Goal: Task Accomplishment & Management: Manage account settings

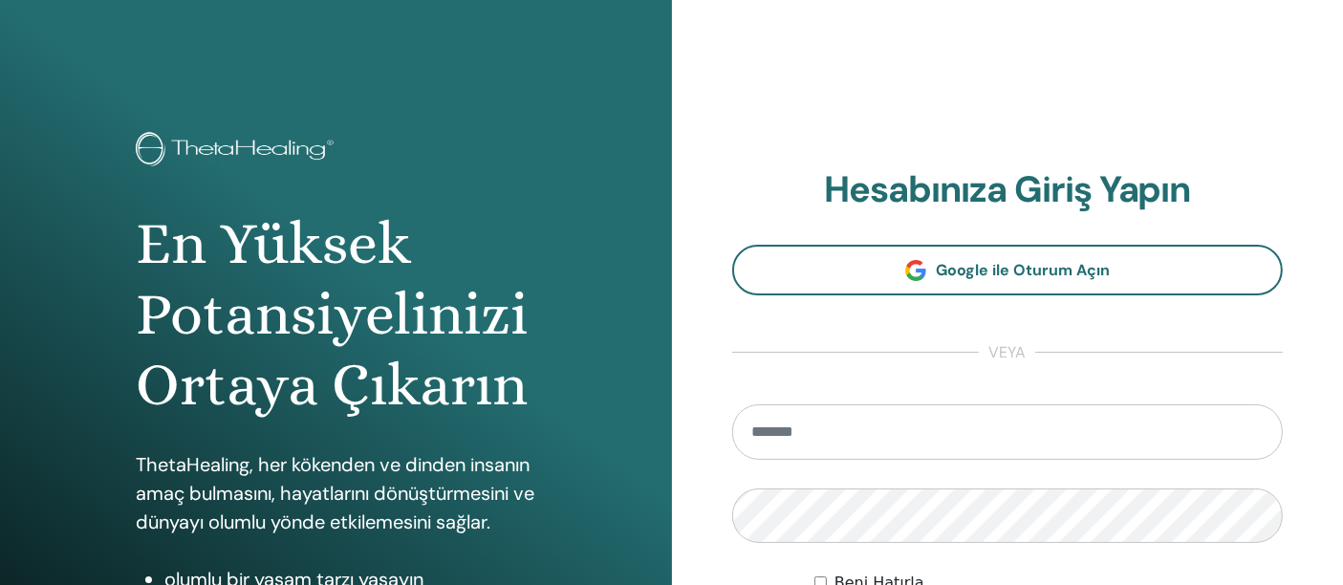
click at [776, 424] on input "email" at bounding box center [1008, 431] width 552 height 55
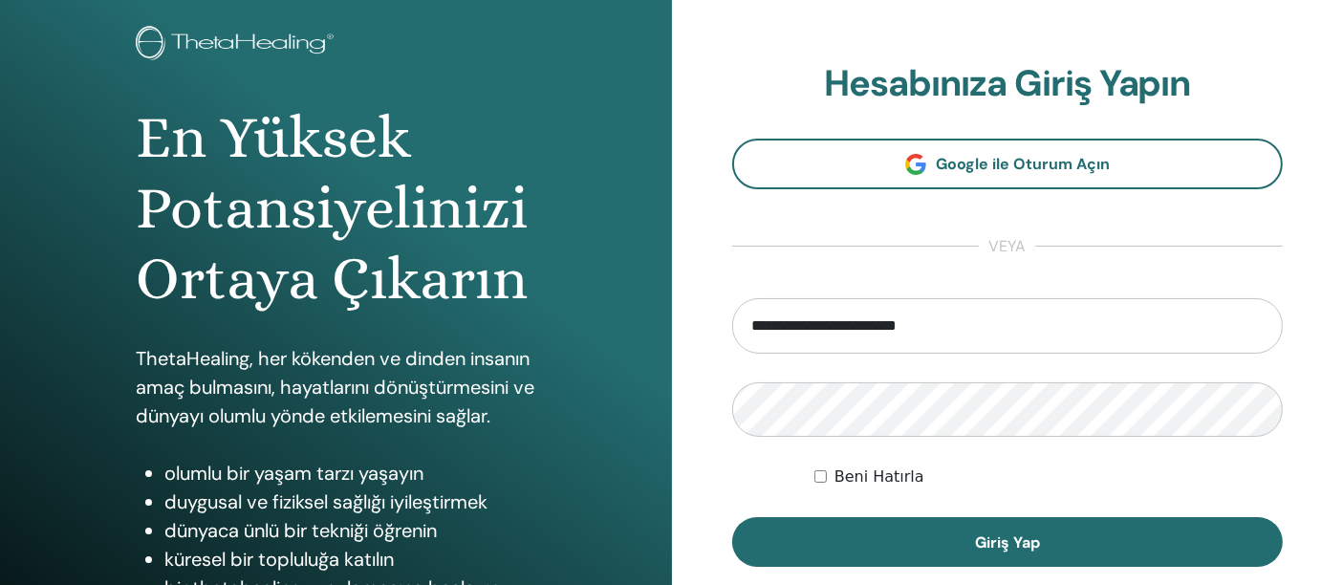
type input "**********"
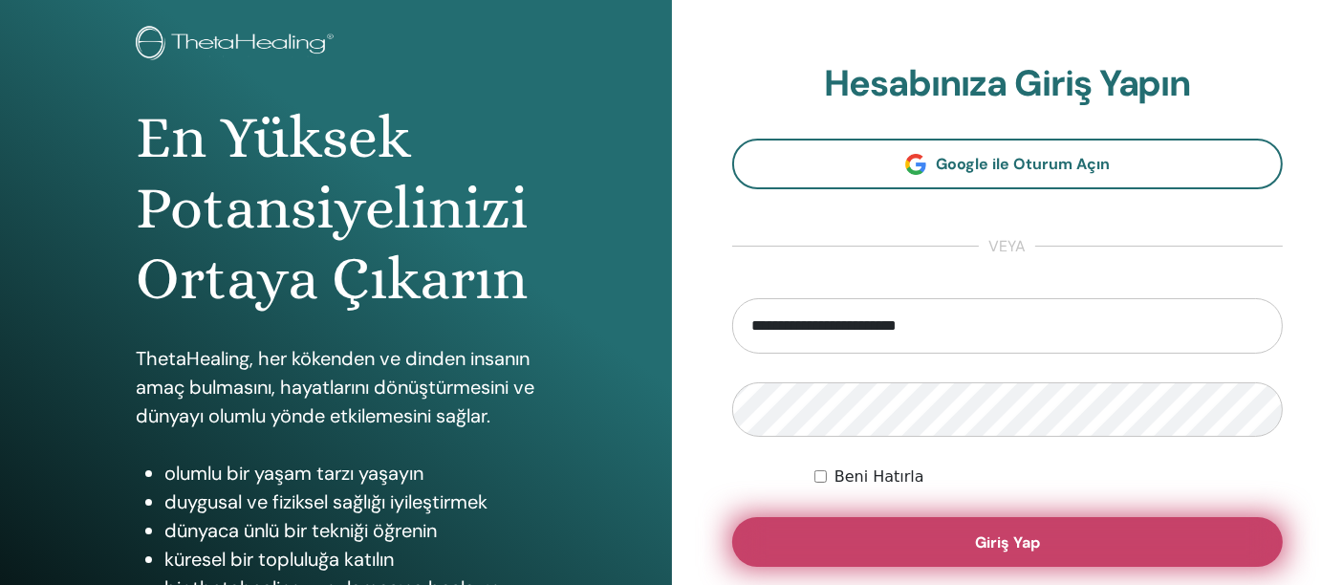
click at [923, 526] on button "Giriş Yap" at bounding box center [1008, 542] width 552 height 50
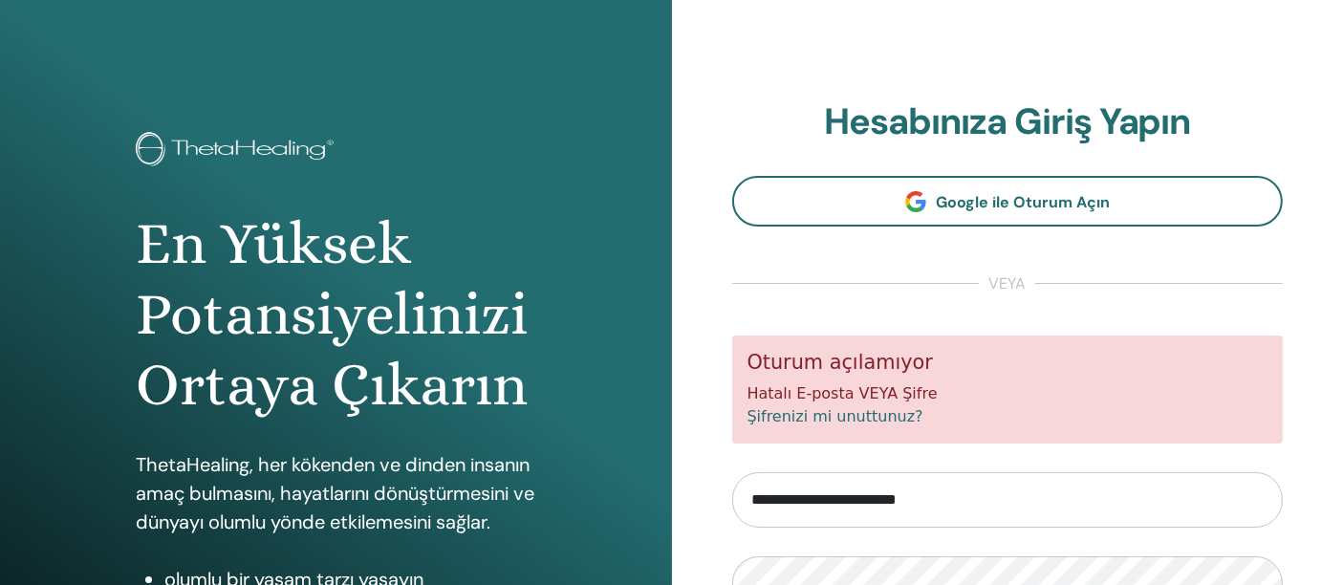
scroll to position [212, 0]
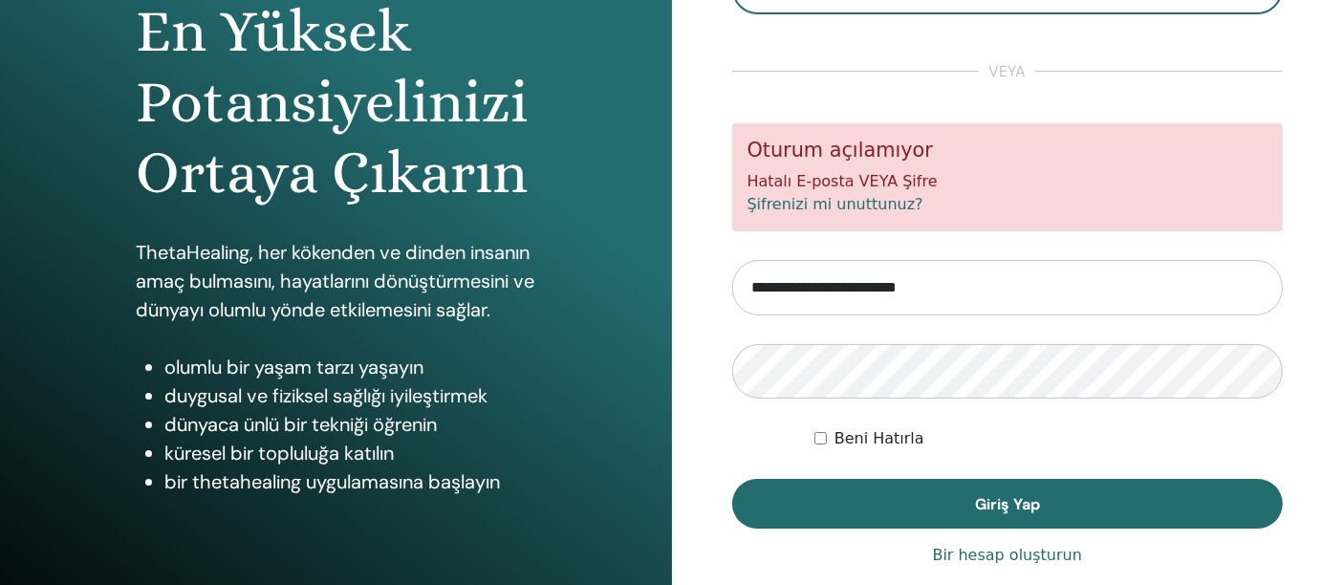
click at [755, 282] on input "**********" at bounding box center [1008, 287] width 552 height 55
type input "**********"
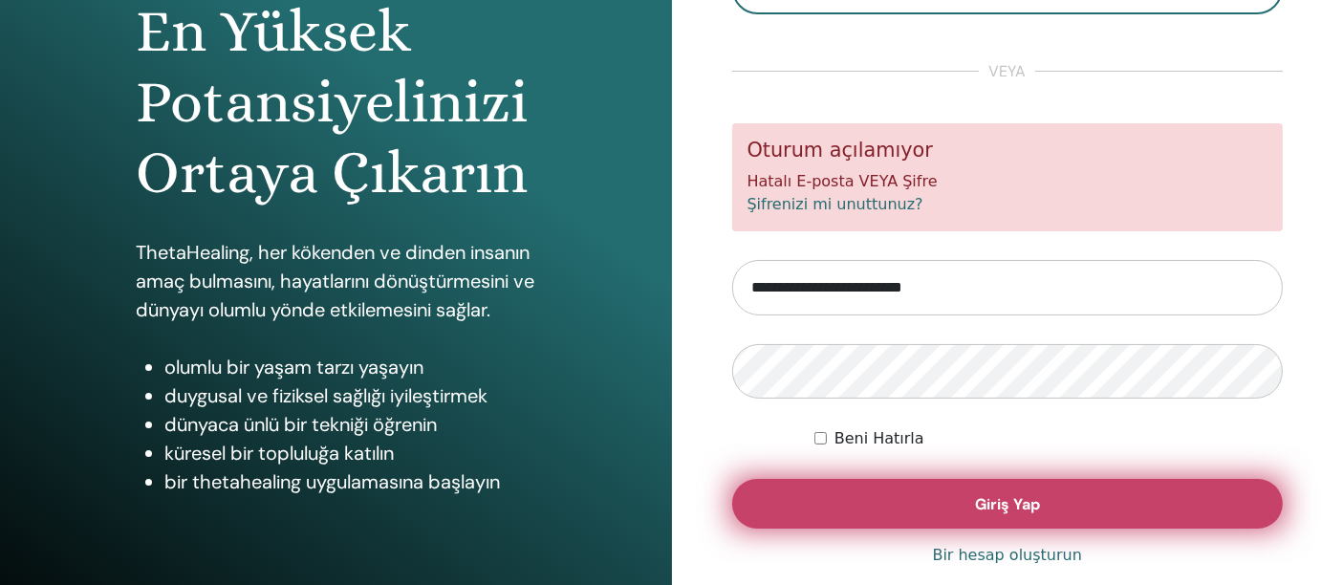
click at [976, 509] on font "Giriş Yap" at bounding box center [1007, 504] width 65 height 20
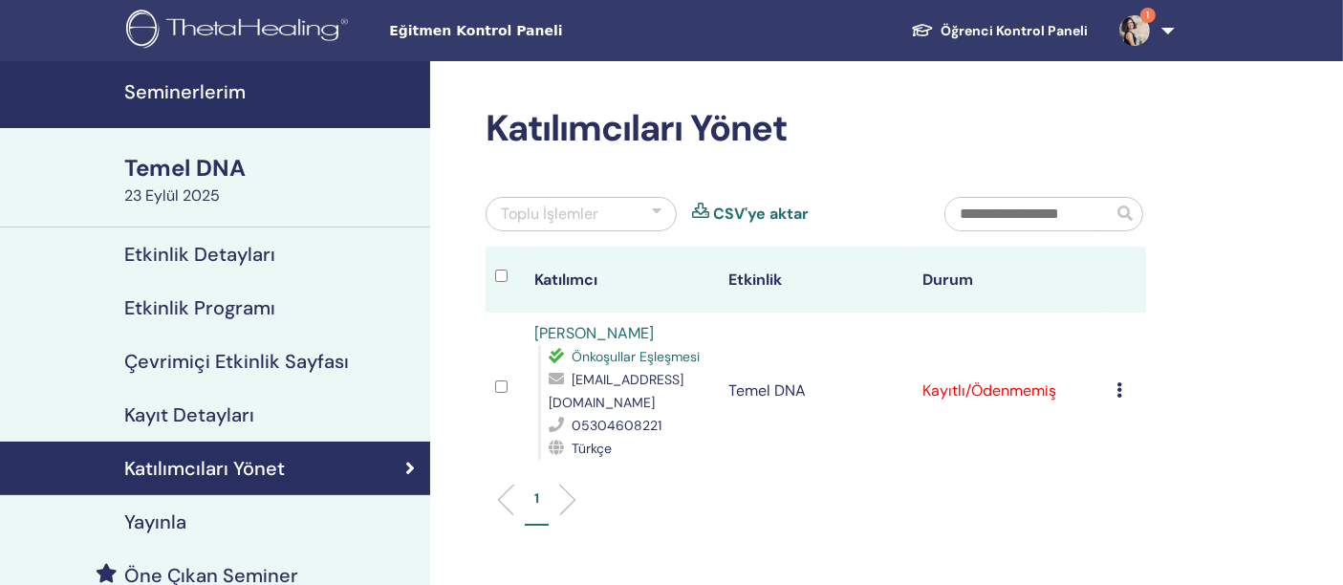
click at [209, 86] on font "Seminerlerim" at bounding box center [184, 91] width 121 height 25
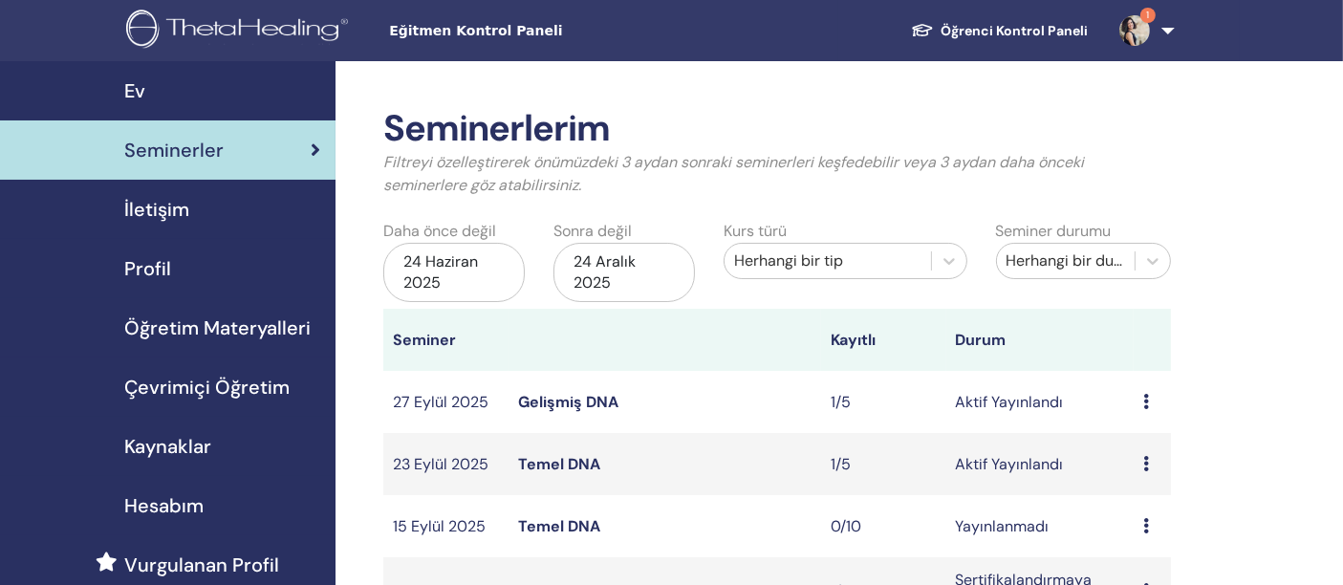
click at [612, 394] on font "Gelişmiş DNA" at bounding box center [568, 402] width 100 height 20
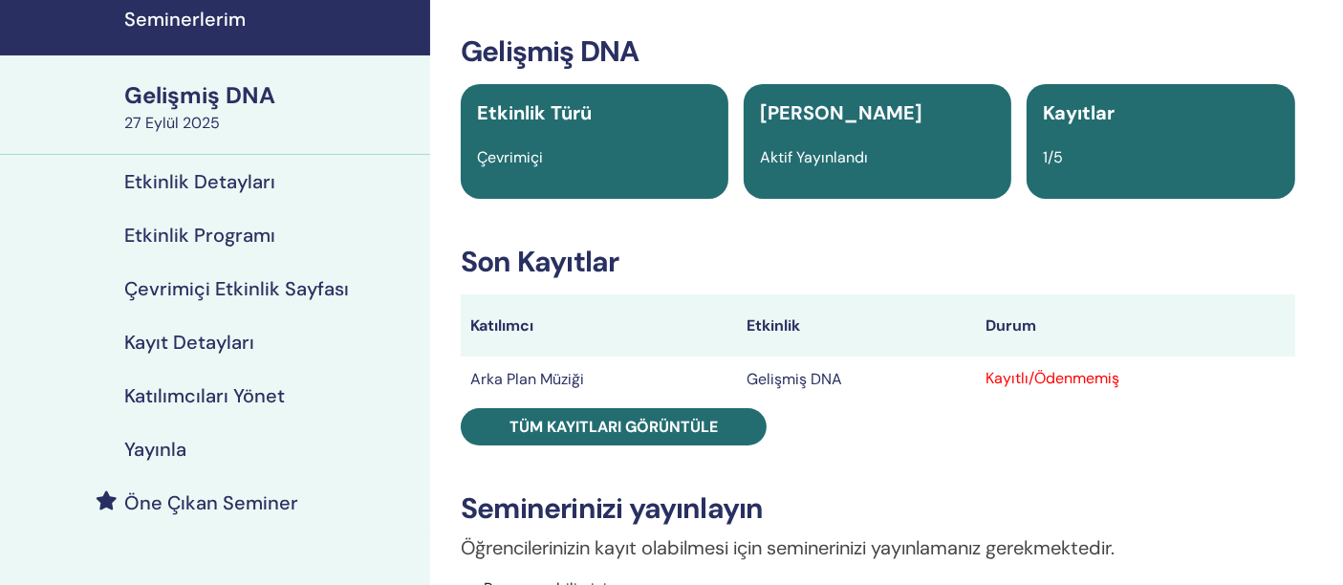
scroll to position [106, 0]
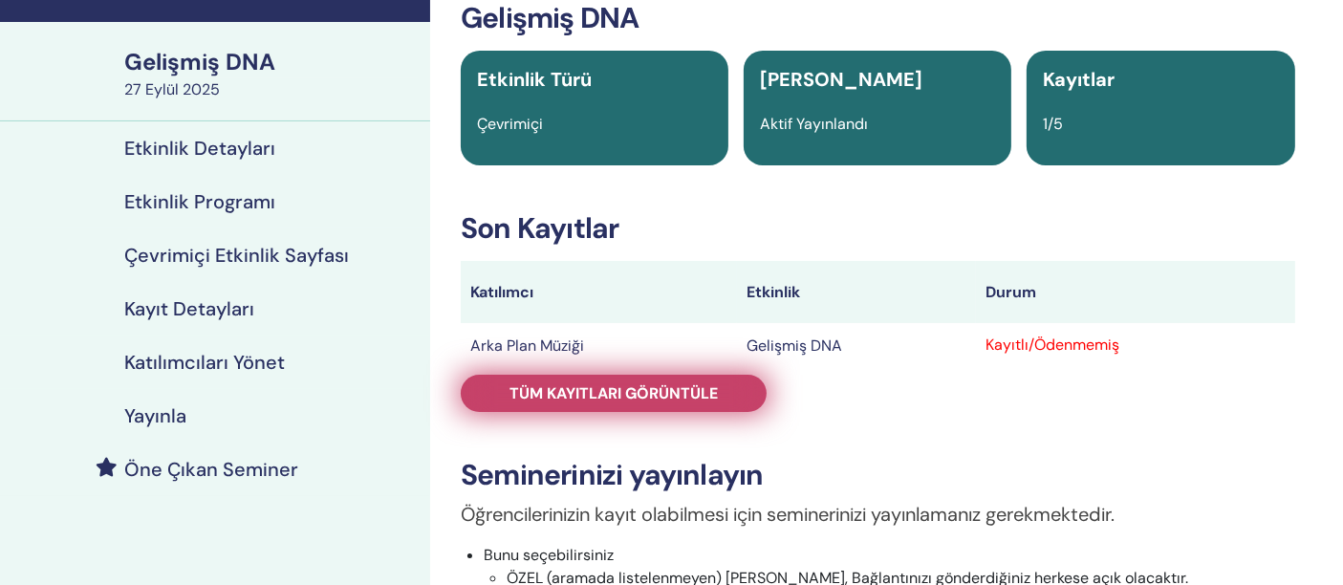
click at [592, 391] on font "Tüm kayıtları görüntüle" at bounding box center [614, 393] width 208 height 20
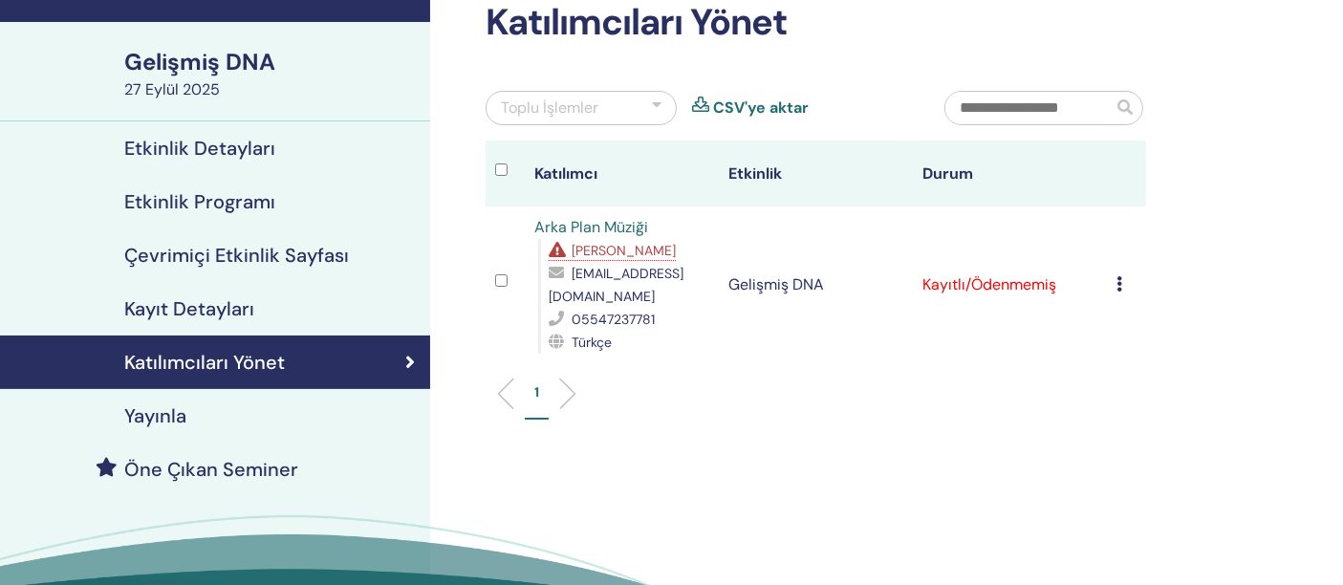
click at [610, 226] on font "Arka Plan Müziği" at bounding box center [591, 227] width 114 height 20
click at [1113, 279] on td "Kaydı İptal Et Otomatik onaylama yapmayın Ödendi olarak işaretle Ödenmemiş olar…" at bounding box center [1126, 285] width 39 height 157
click at [1119, 282] on icon at bounding box center [1120, 283] width 6 height 15
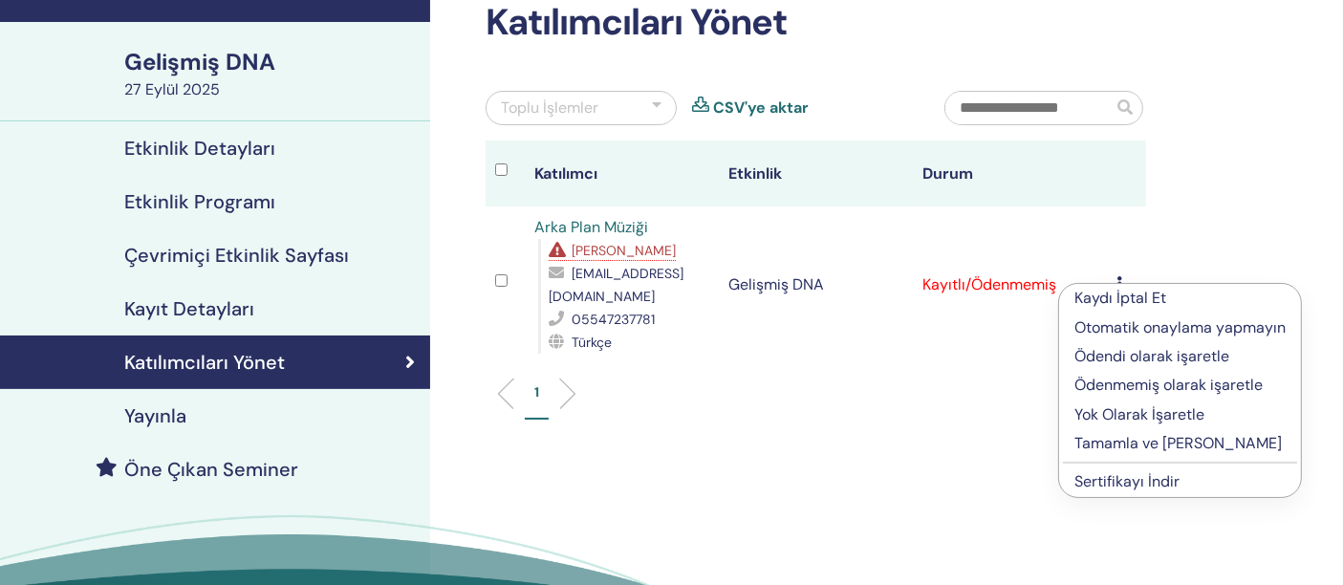
click at [604, 250] on font "Eksik Ön Koşullar" at bounding box center [624, 250] width 104 height 17
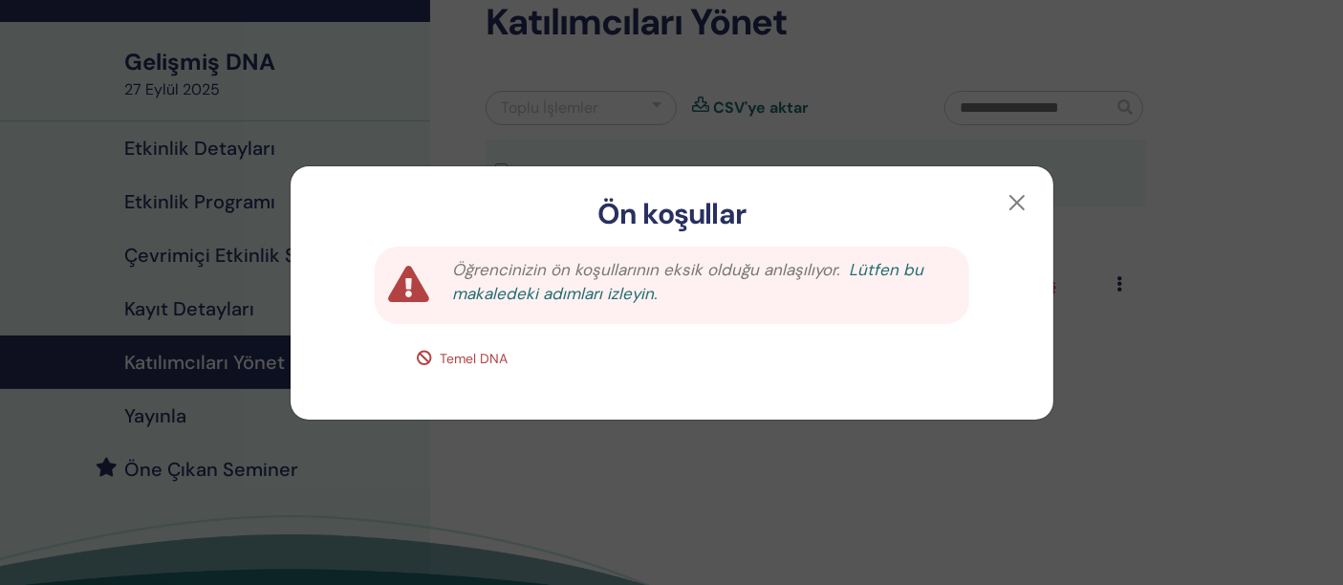
click at [527, 294] on font "Lütfen bu makaledeki adımları izleyin." at bounding box center [687, 282] width 471 height 46
click at [1018, 203] on button "button" at bounding box center [1017, 202] width 31 height 31
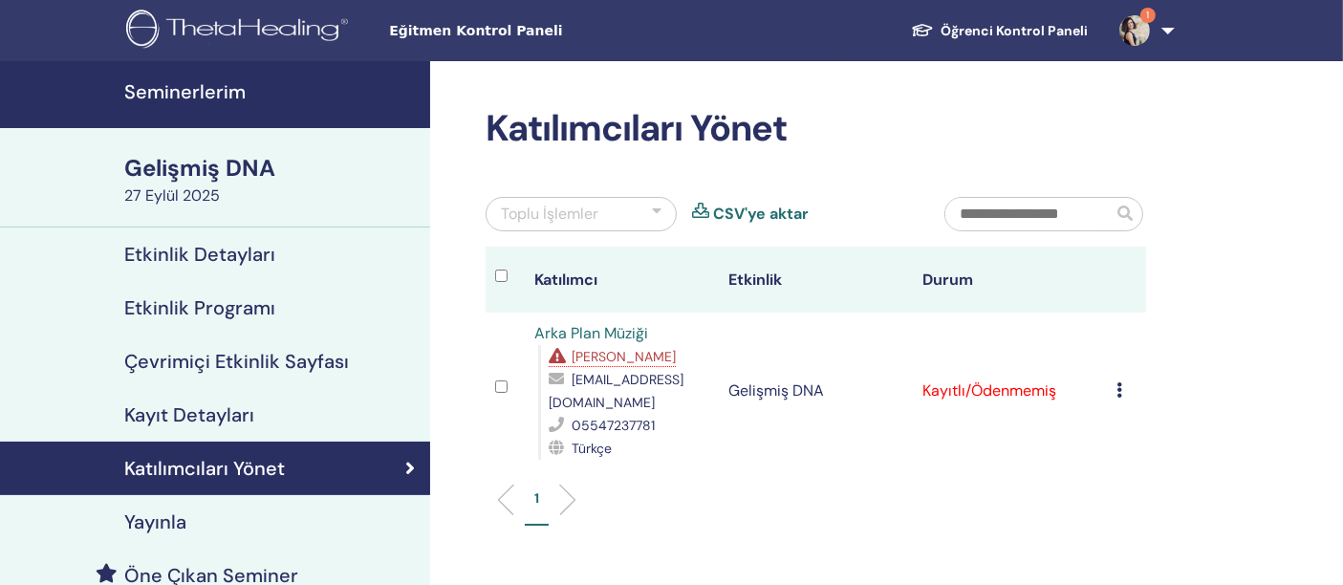
click at [203, 93] on font "Seminerlerim" at bounding box center [184, 91] width 121 height 25
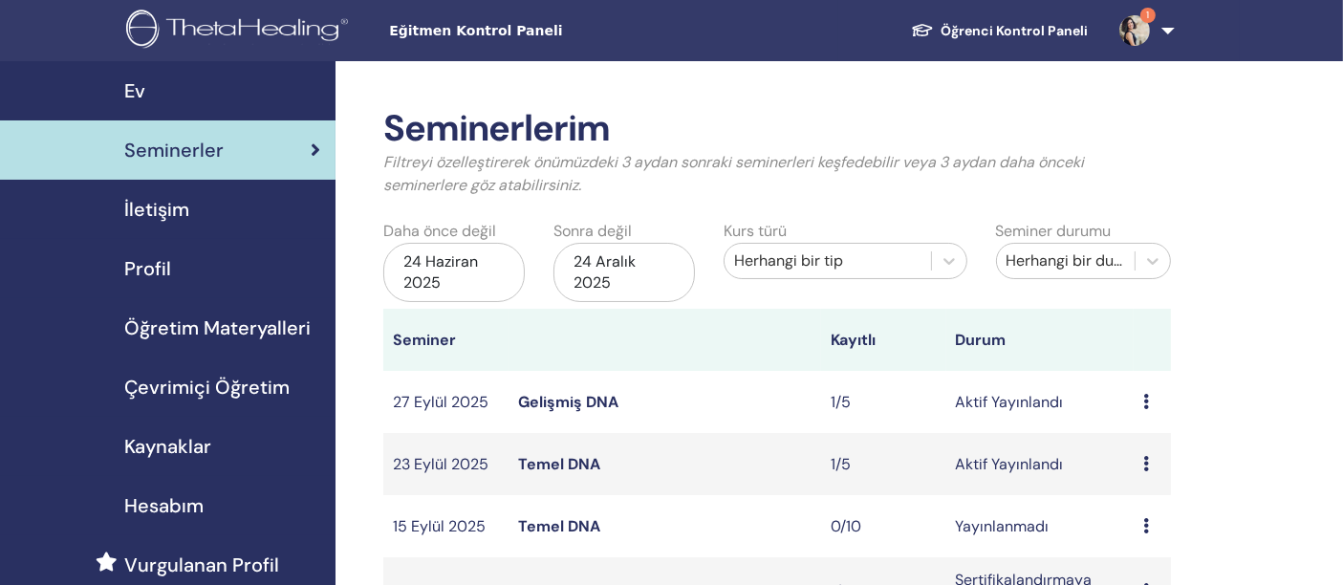
click at [571, 467] on font "Temel DNA" at bounding box center [559, 464] width 82 height 20
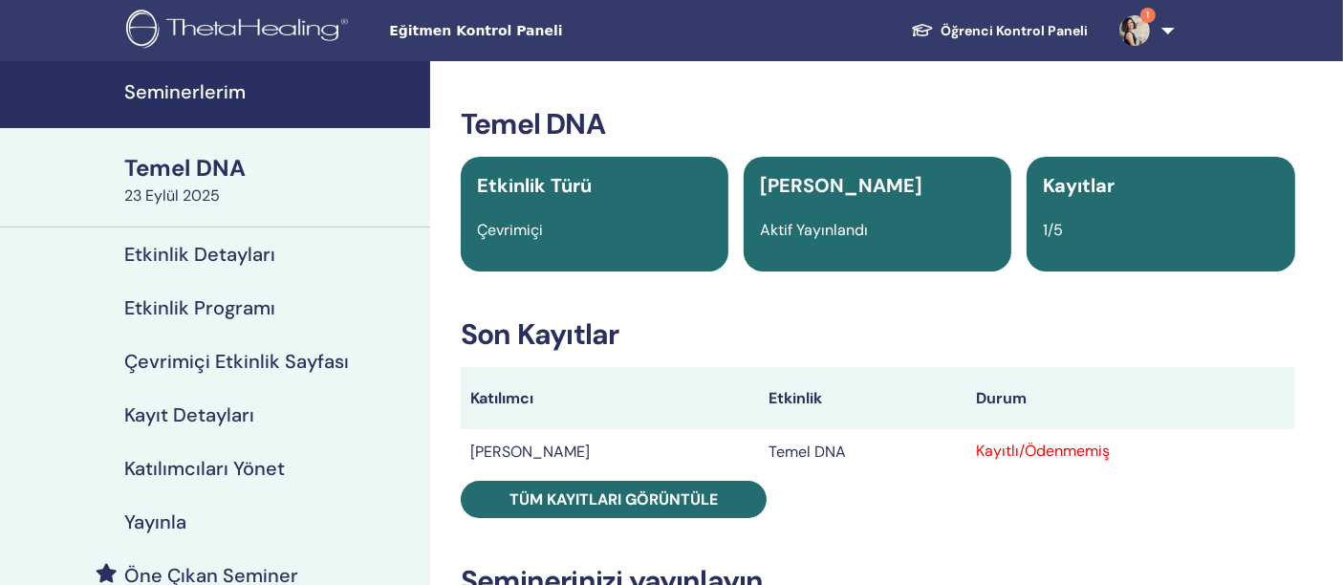
click at [206, 85] on font "Seminerlerim" at bounding box center [184, 91] width 121 height 25
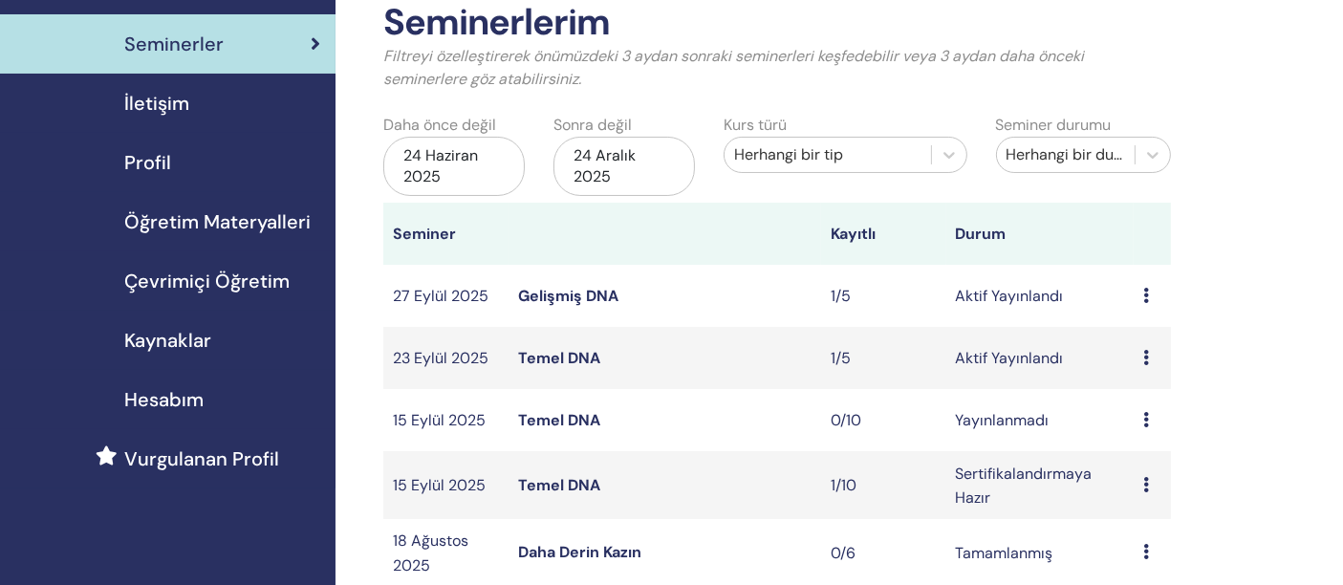
scroll to position [212, 0]
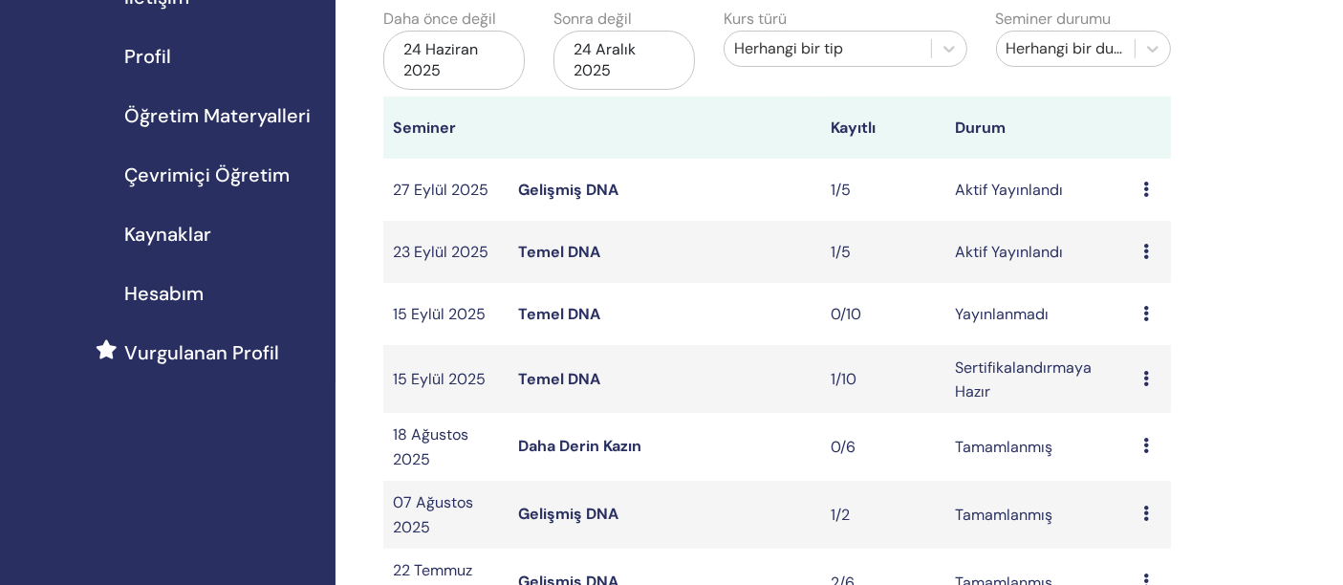
click at [561, 375] on font "Temel DNA" at bounding box center [559, 379] width 82 height 20
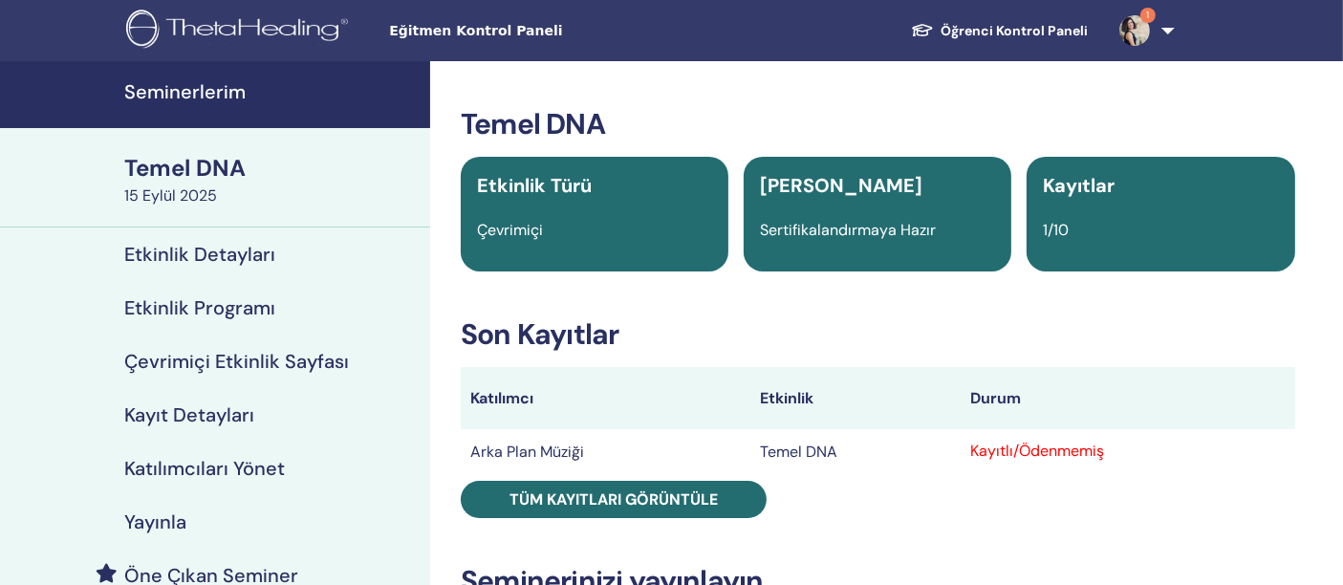
scroll to position [106, 0]
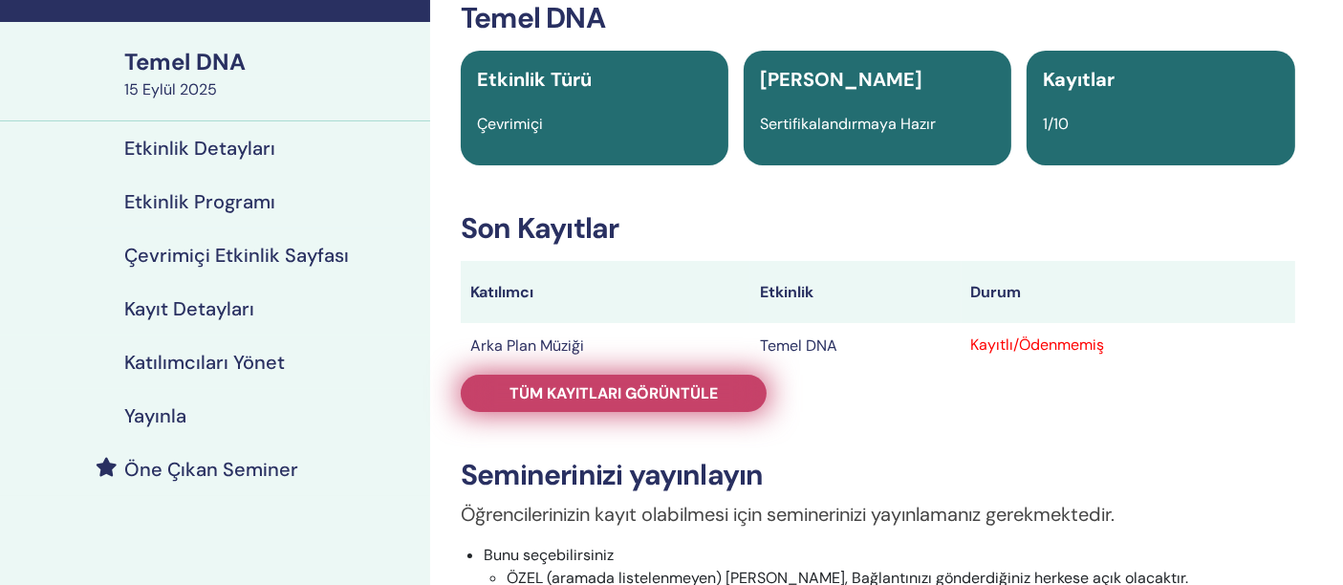
click at [634, 382] on link "Tüm kayıtları görüntüle" at bounding box center [614, 393] width 306 height 37
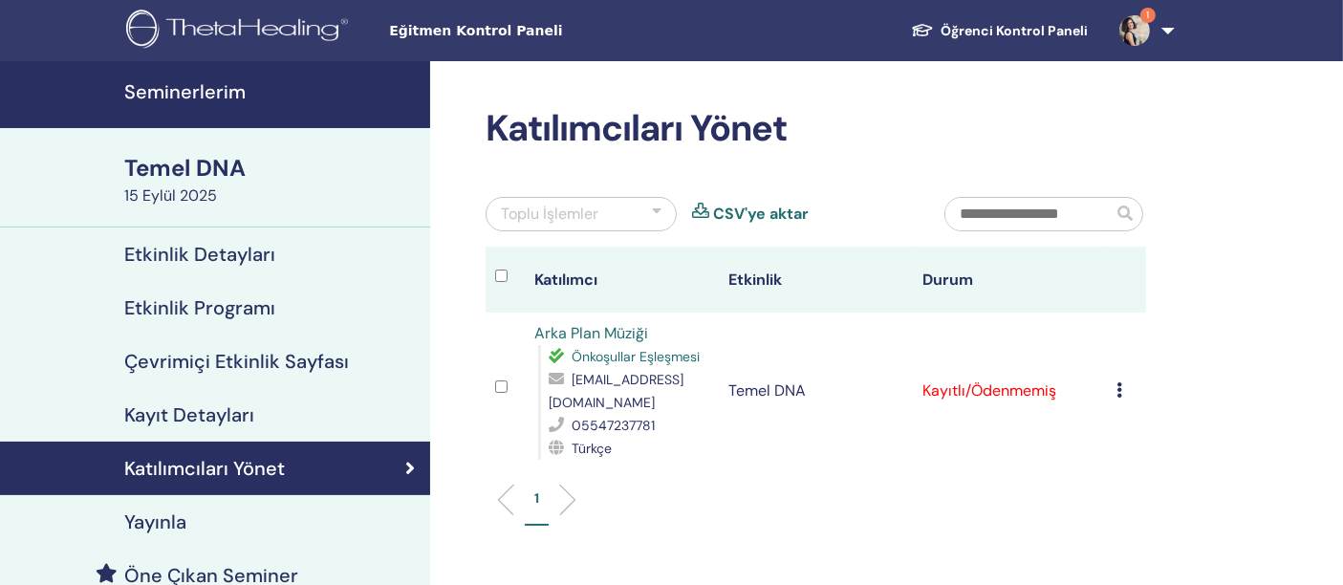
click at [220, 93] on font "Seminerlerim" at bounding box center [184, 91] width 121 height 25
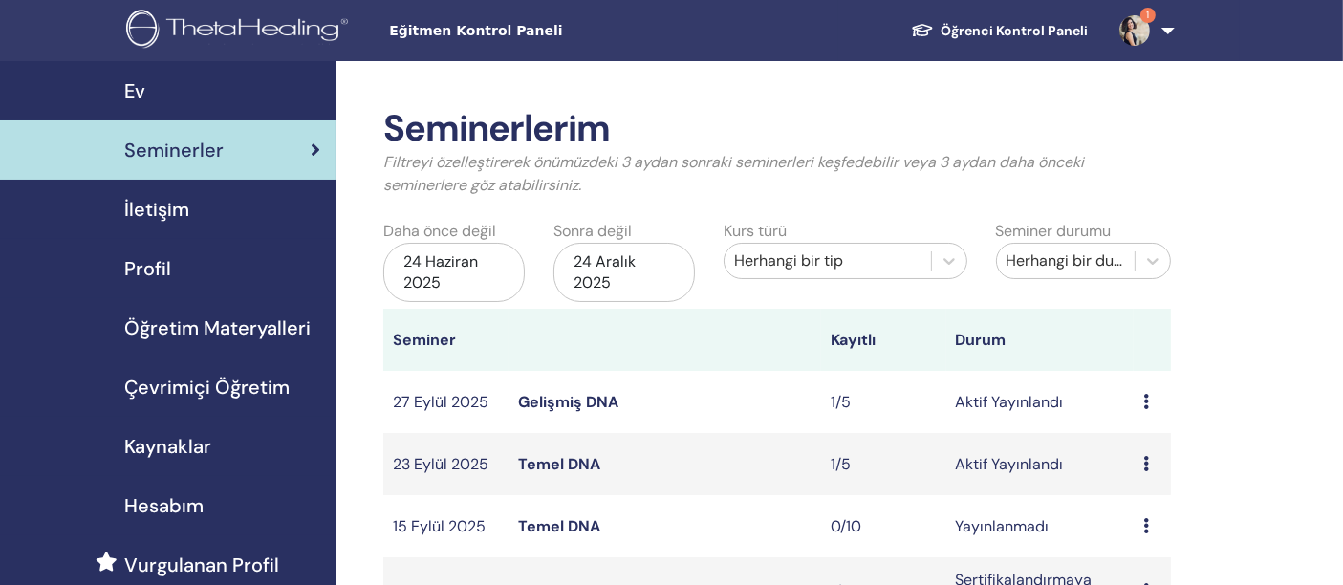
click at [552, 400] on font "Gelişmiş DNA" at bounding box center [568, 402] width 100 height 20
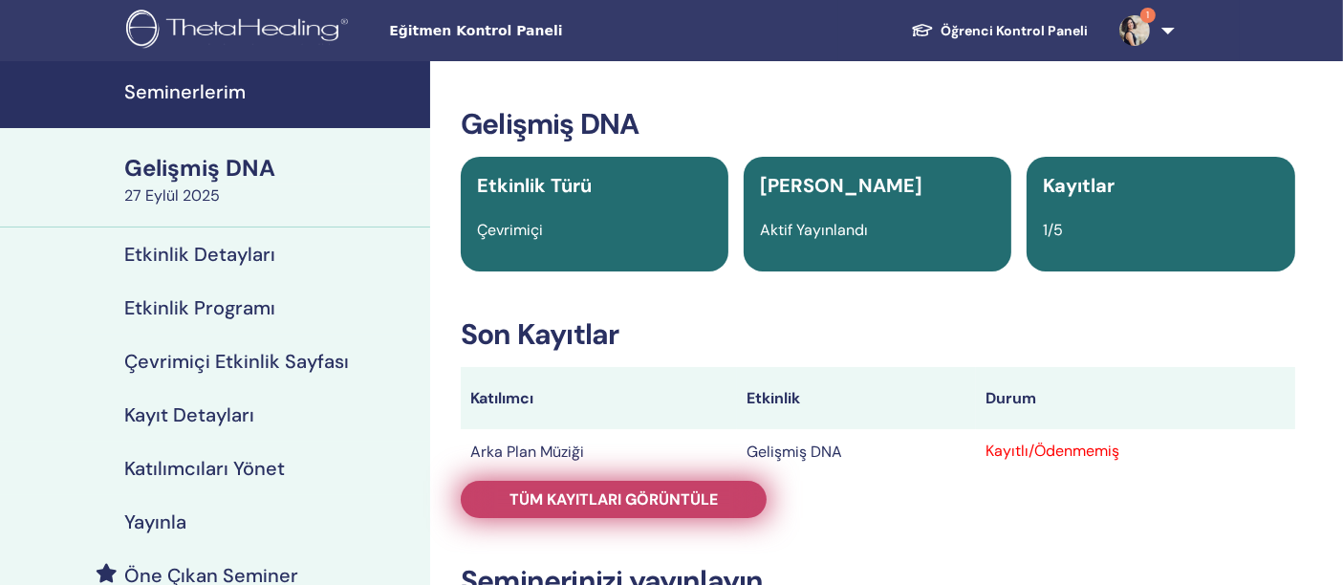
click at [629, 505] on font "Tüm kayıtları görüntüle" at bounding box center [614, 500] width 208 height 20
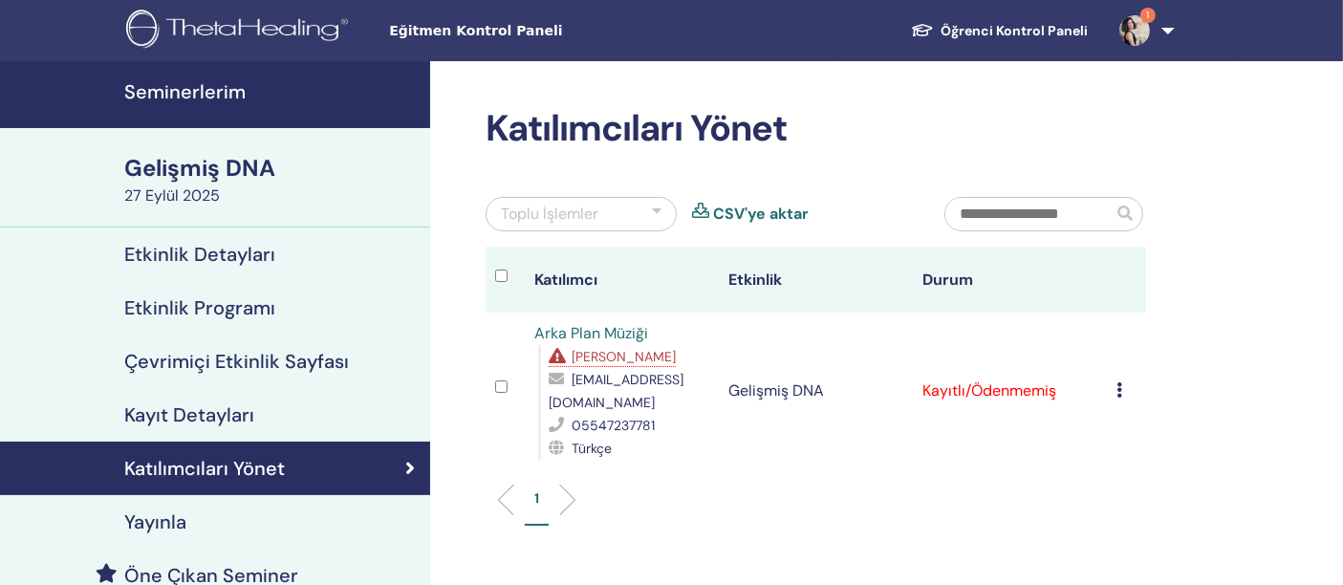
click at [1136, 39] on img at bounding box center [1135, 30] width 31 height 31
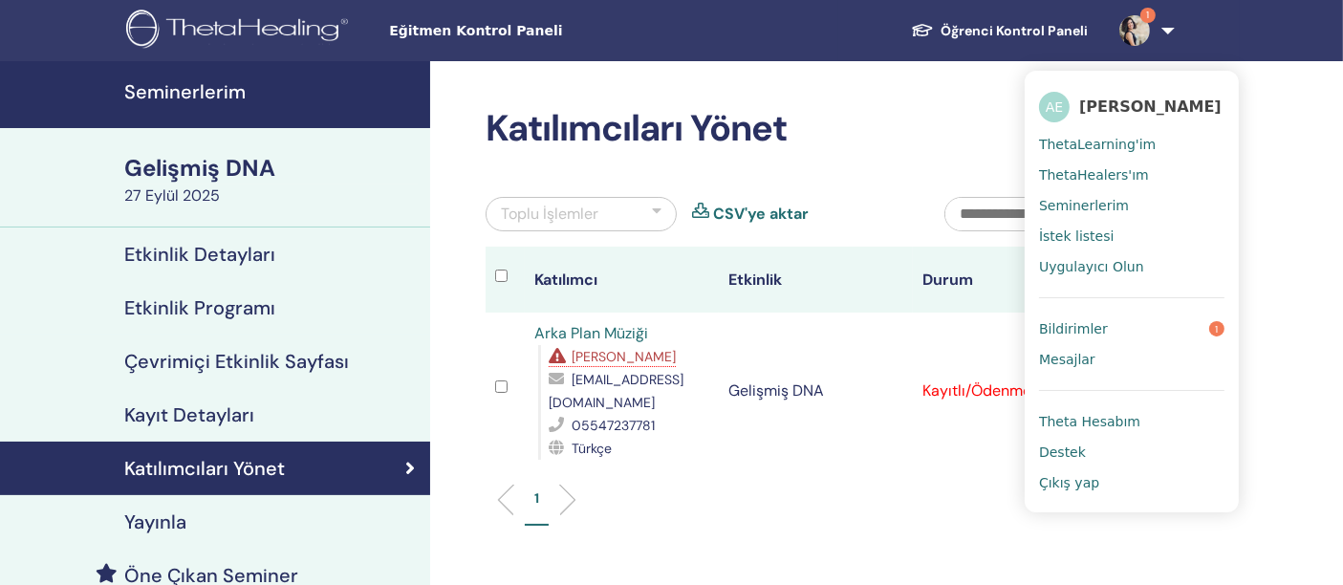
click at [1084, 321] on font "Bildirimler" at bounding box center [1073, 328] width 69 height 15
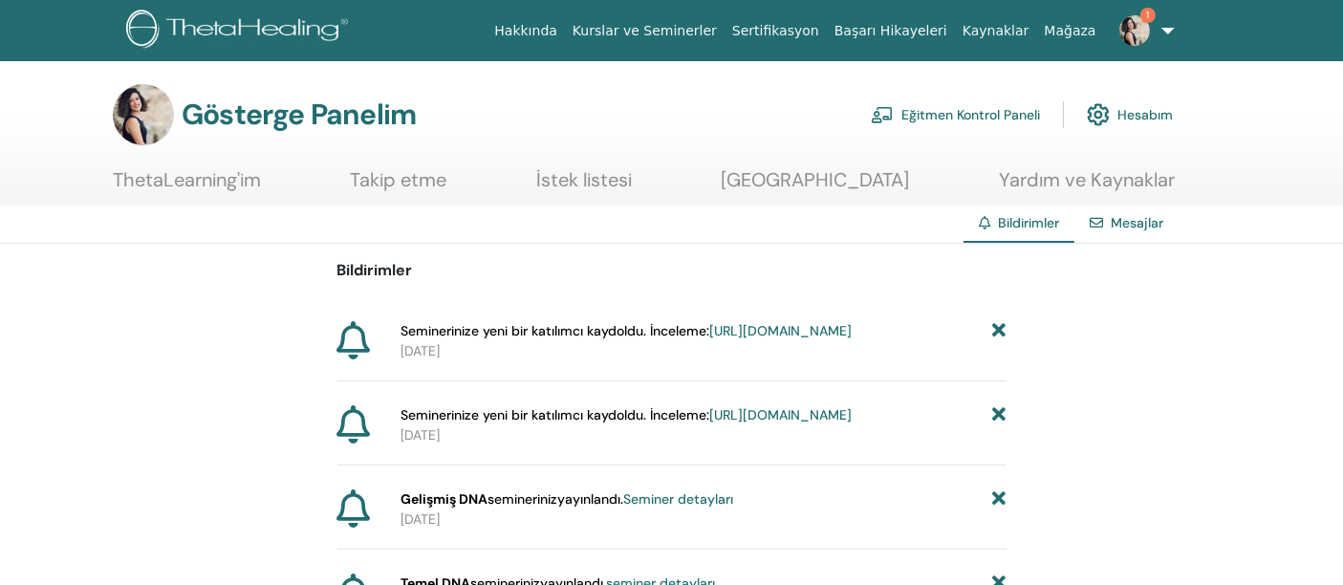
click at [709, 339] on font "https://member.thetahealing.com/instructor/seminar/378150/attendees" at bounding box center [780, 330] width 142 height 17
